Goal: Task Accomplishment & Management: Complete application form

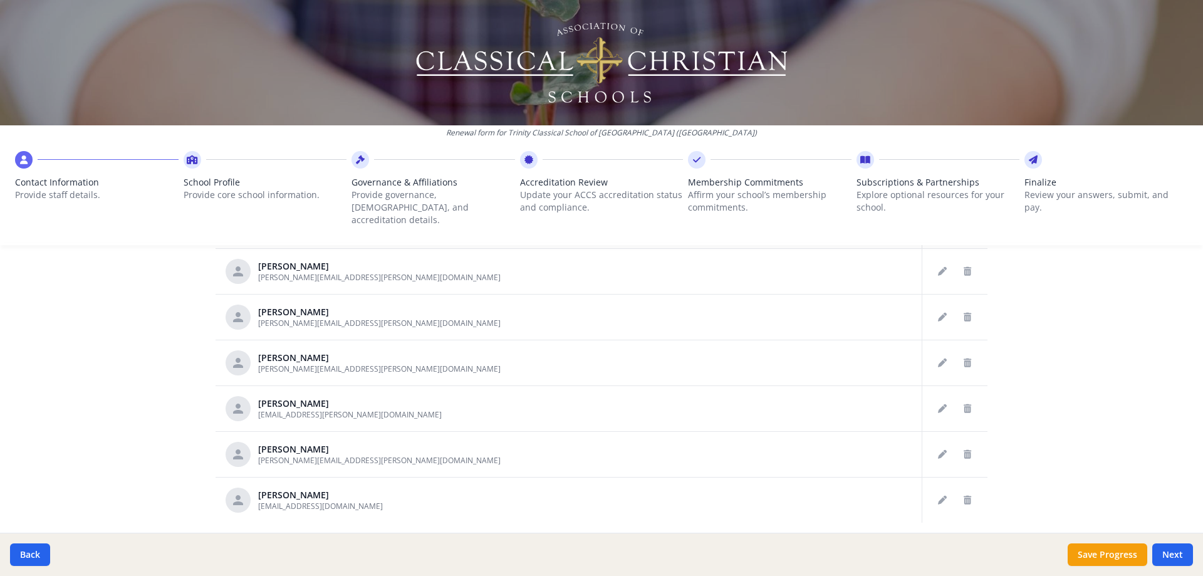
scroll to position [648, 0]
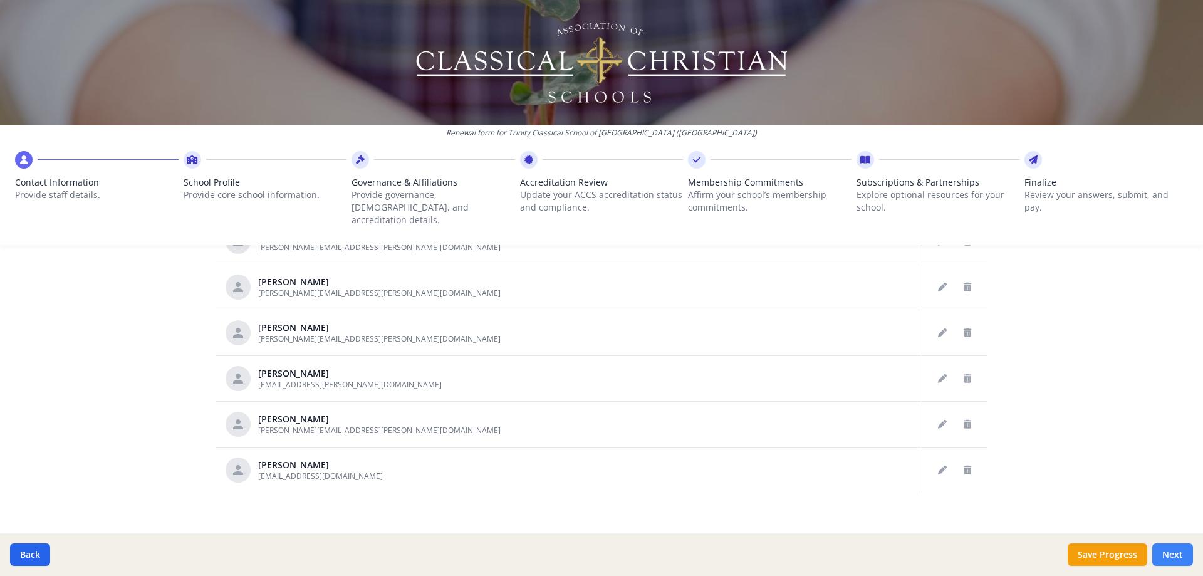
click at [1175, 552] on button "Next" at bounding box center [1172, 554] width 41 height 23
type input "(281) 656-1880"
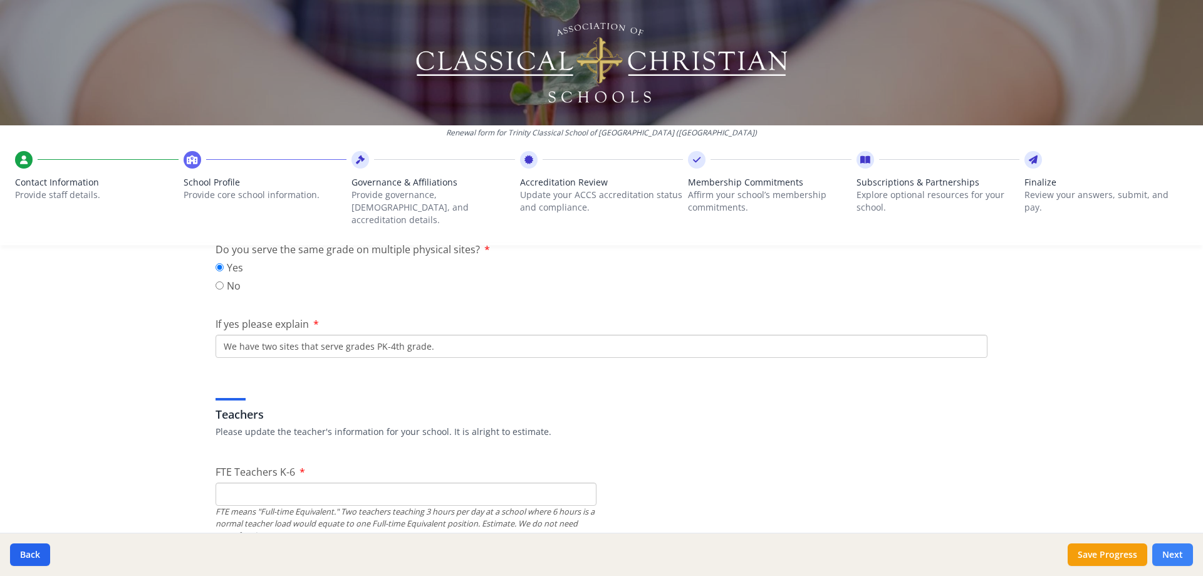
click at [1173, 552] on button "Next" at bounding box center [1172, 554] width 41 height 23
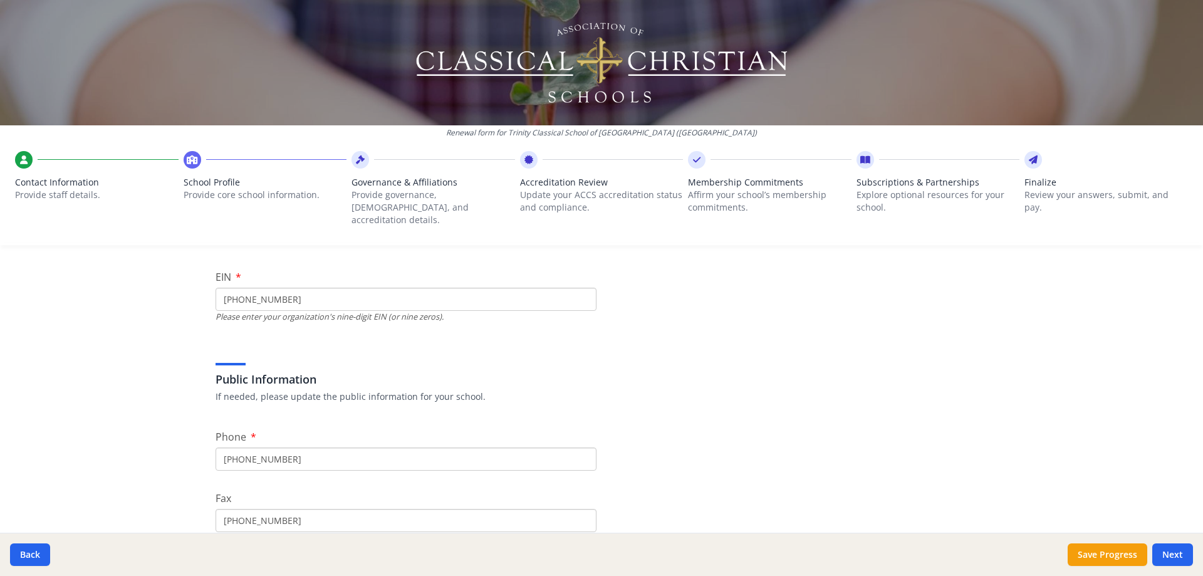
scroll to position [210, 0]
